Goal: Task Accomplishment & Management: Complete application form

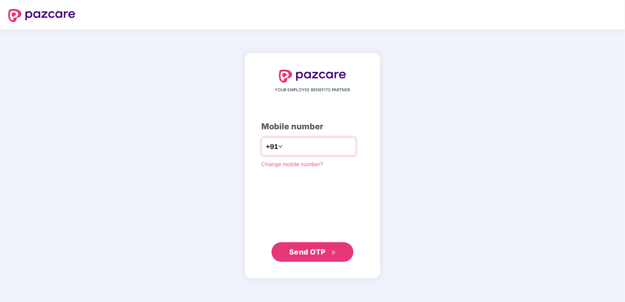
click at [284, 149] on input "**********" at bounding box center [317, 146] width 67 height 13
type input "**********"
click at [300, 249] on span "Send OTP" at bounding box center [307, 252] width 36 height 9
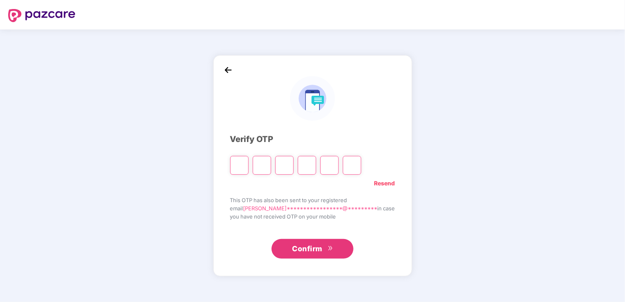
type input "*"
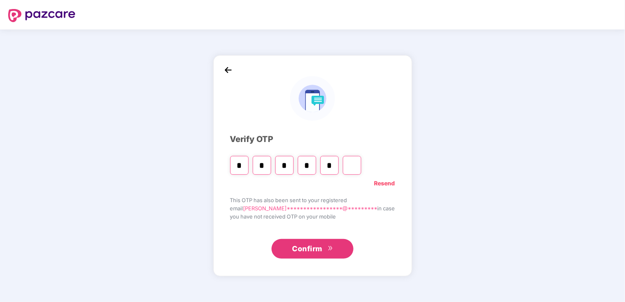
type input "*"
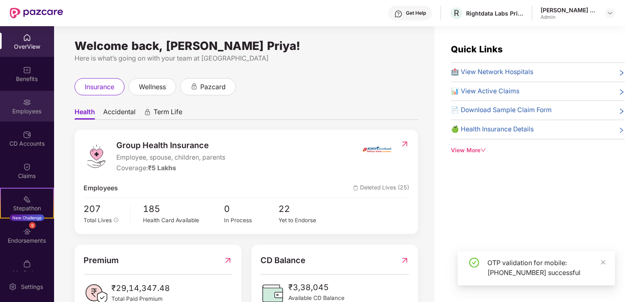
click at [21, 102] on div "Employees" at bounding box center [27, 106] width 54 height 31
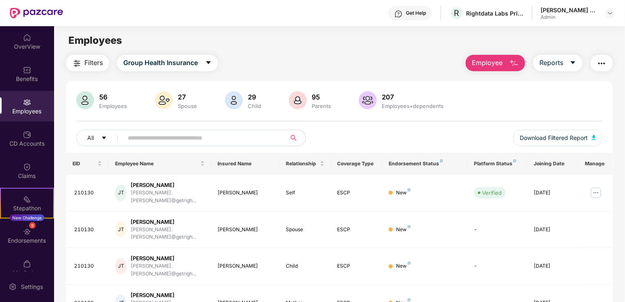
click at [499, 62] on span "Employee" at bounding box center [486, 63] width 31 height 10
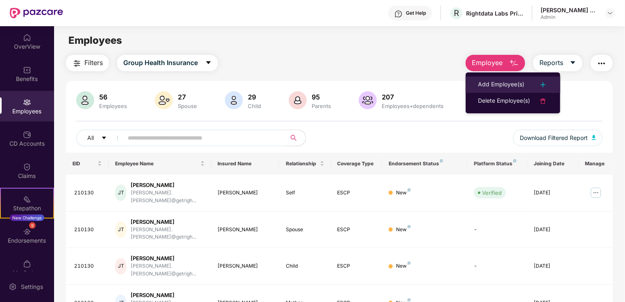
click at [507, 81] on div "Add Employee(s)" at bounding box center [501, 85] width 46 height 10
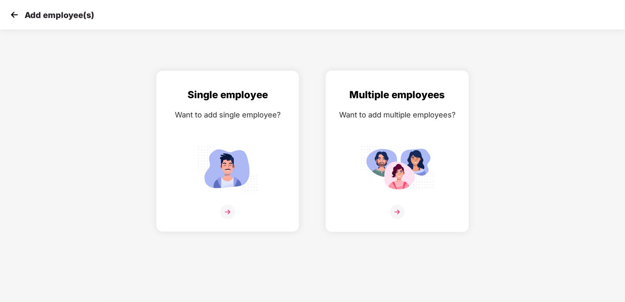
click at [400, 212] on img at bounding box center [397, 212] width 15 height 15
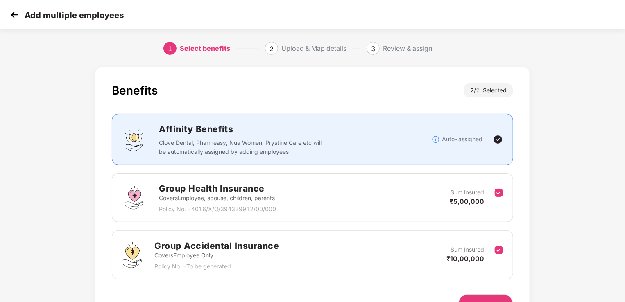
scroll to position [48, 0]
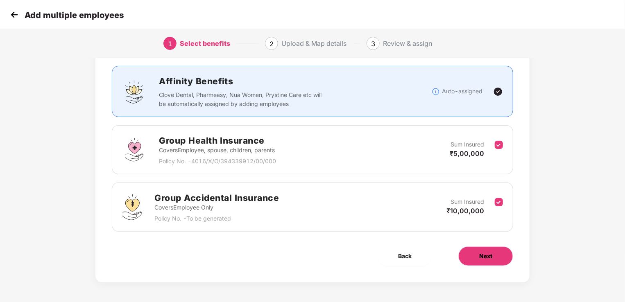
click at [478, 255] on button "Next" at bounding box center [485, 256] width 55 height 20
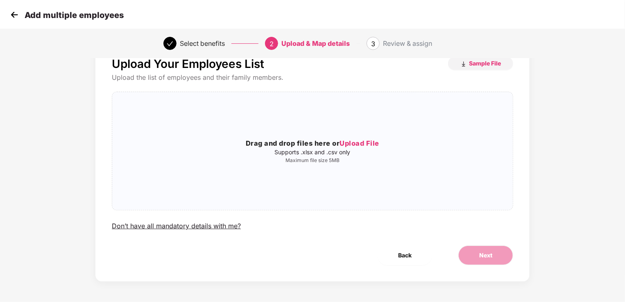
scroll to position [0, 0]
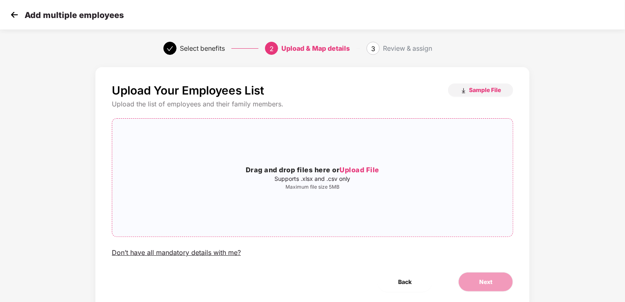
click at [365, 167] on span "Upload File" at bounding box center [359, 170] width 40 height 8
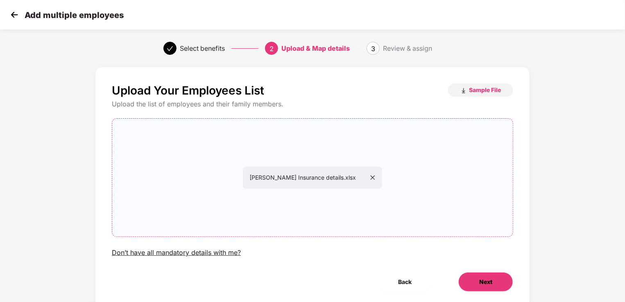
click at [489, 291] on button "Next" at bounding box center [485, 282] width 55 height 20
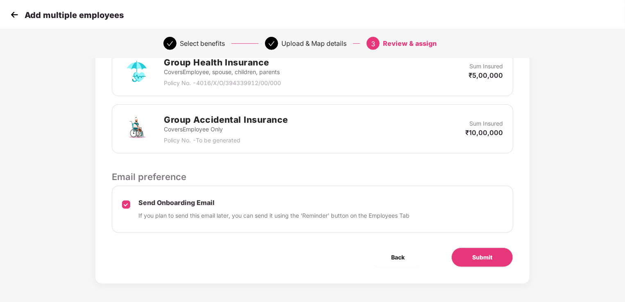
scroll to position [210, 0]
click at [474, 256] on span "Submit" at bounding box center [482, 256] width 20 height 9
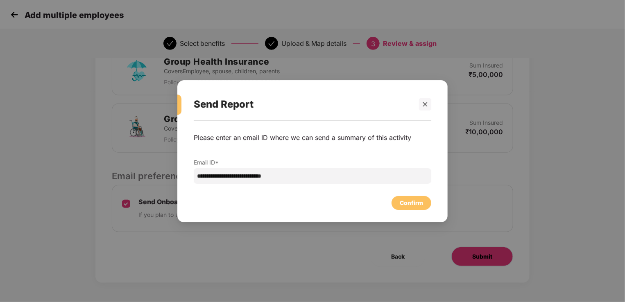
scroll to position [0, 0]
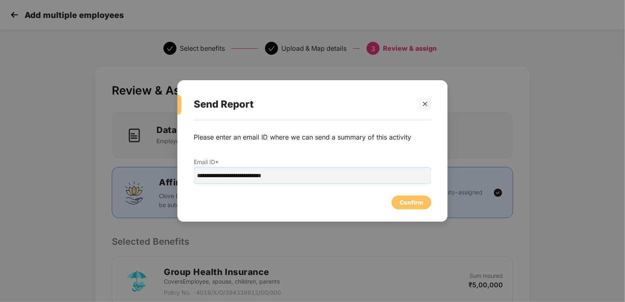
drag, startPoint x: 311, startPoint y: 174, endPoint x: 153, endPoint y: 162, distance: 159.3
click at [153, 162] on div "**********" at bounding box center [312, 151] width 625 height 302
type input "**********"
click at [412, 206] on div "Confirm" at bounding box center [410, 202] width 23 height 9
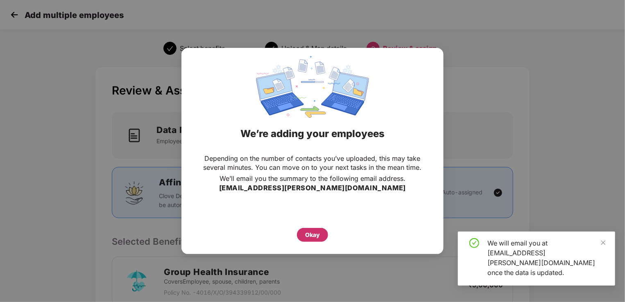
click at [303, 231] on div "Okay" at bounding box center [312, 235] width 31 height 14
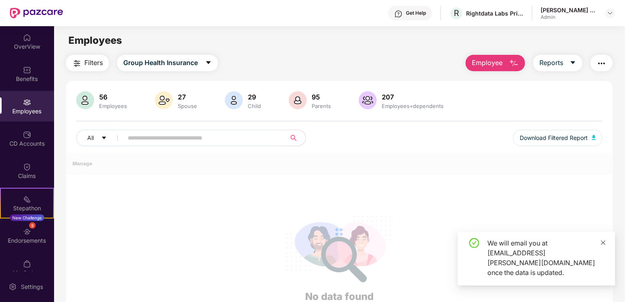
click at [603, 246] on icon "close" at bounding box center [603, 243] width 6 height 6
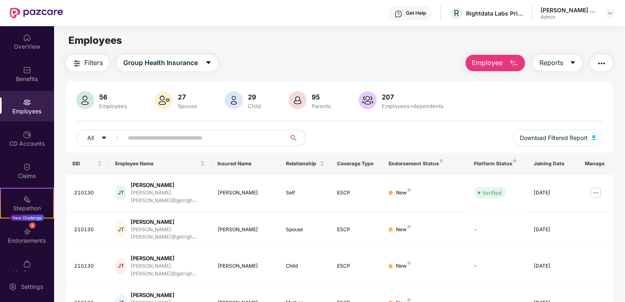
click at [279, 136] on span at bounding box center [278, 138] width 5 height 12
click at [192, 138] on input "text" at bounding box center [201, 138] width 147 height 12
click at [467, 127] on div "57 Employees 28 Spouse 30 Child 97 Parents 212 Employees+dependents All Downloa…" at bounding box center [339, 121] width 546 height 61
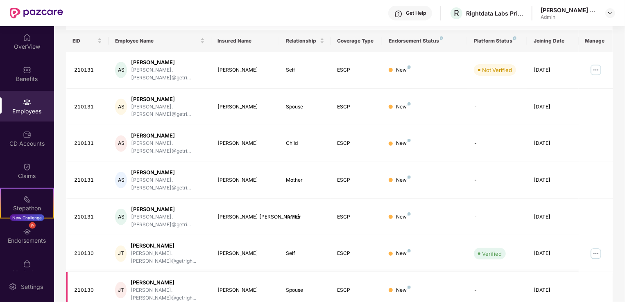
scroll to position [82, 0]
